Goal: Navigation & Orientation: Go to known website

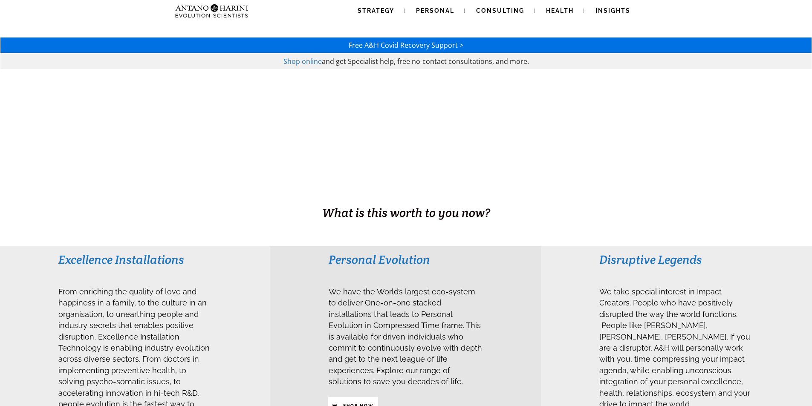
click at [205, 15] on img at bounding box center [195, 11] width 46 height 22
